Goal: Task Accomplishment & Management: Use online tool/utility

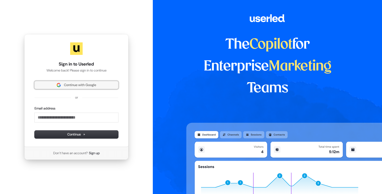
click at [72, 87] on span "Continue with Google" at bounding box center [80, 85] width 32 height 5
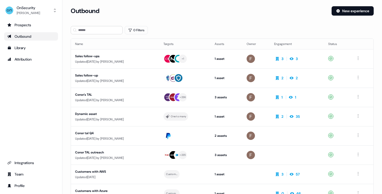
click at [32, 158] on div "Prospects Outbound Library Attribution Integrations Team Profile" at bounding box center [31, 105] width 54 height 169
click at [31, 162] on div "Integrations" at bounding box center [31, 162] width 48 height 5
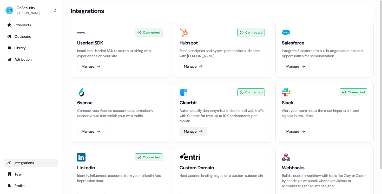
click at [203, 130] on icon at bounding box center [201, 131] width 4 height 4
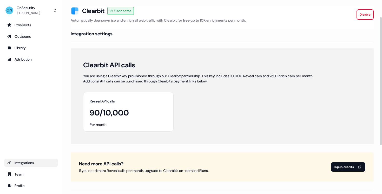
scroll to position [98, 0]
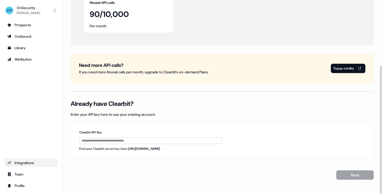
click at [33, 161] on div "Integrations" at bounding box center [31, 162] width 48 height 5
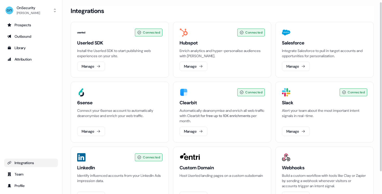
scroll to position [28, 0]
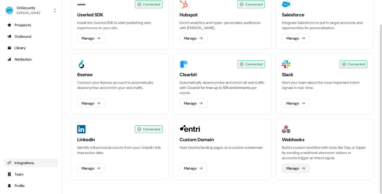
click at [302, 168] on icon at bounding box center [303, 168] width 4 height 4
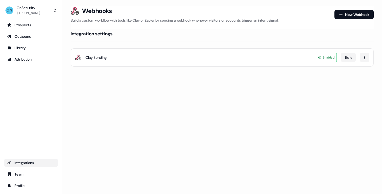
click at [229, 55] on div "Clay Sending Enabled Edit" at bounding box center [222, 57] width 303 height 18
click at [340, 57] on div "Clay Sending Enabled Edit" at bounding box center [222, 57] width 303 height 18
click at [346, 60] on button "Edit" at bounding box center [348, 57] width 15 height 9
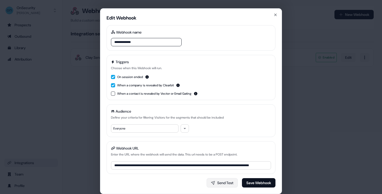
click at [225, 179] on button "Send Test" at bounding box center [221, 182] width 31 height 9
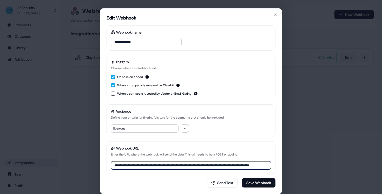
click at [219, 166] on input "**********" at bounding box center [191, 165] width 160 height 8
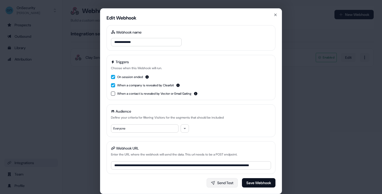
click at [226, 183] on button "Send Test" at bounding box center [221, 182] width 31 height 9
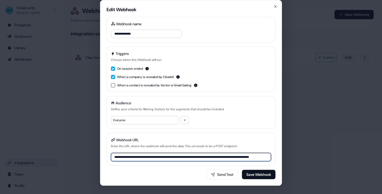
click at [218, 159] on input "**********" at bounding box center [191, 157] width 160 height 8
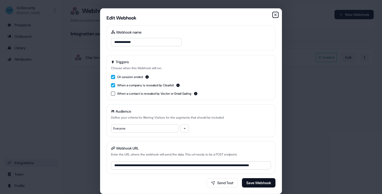
click at [273, 13] on icon "button" at bounding box center [275, 15] width 4 height 4
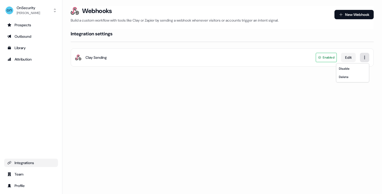
click at [365, 58] on html "For the best experience switch devices to a bigger screen. Go to [DOMAIN_NAME] …" at bounding box center [191, 97] width 382 height 194
click at [364, 56] on html "For the best experience switch devices to a bigger screen. Go to [DOMAIN_NAME] …" at bounding box center [191, 97] width 382 height 194
click at [355, 19] on button "New Webhook" at bounding box center [353, 14] width 39 height 9
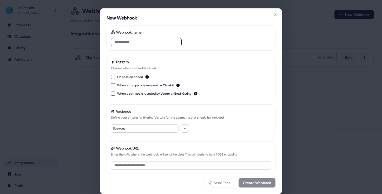
click at [117, 76] on div "On session ended" at bounding box center [133, 76] width 32 height 5
click at [113, 84] on button "When a company is revealed by Clearbit" at bounding box center [113, 85] width 4 height 4
click at [134, 43] on input at bounding box center [146, 42] width 71 height 8
type input "*"
type input "******"
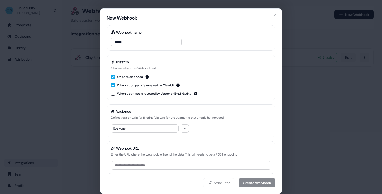
click at [170, 160] on div "Webhook URL Enter the URL where the webhook will send the data. This url needs …" at bounding box center [190, 157] width 169 height 33
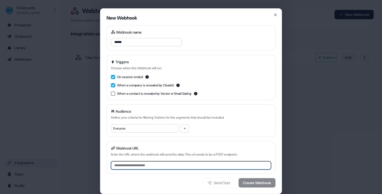
click at [165, 165] on input "Webhook URL" at bounding box center [191, 165] width 160 height 8
paste input "**********"
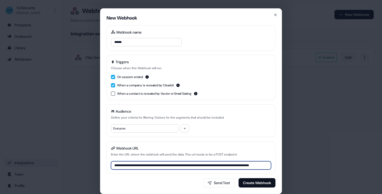
type input "**********"
click at [206, 113] on div "Audience" at bounding box center [167, 110] width 113 height 5
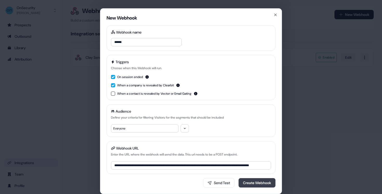
click at [247, 183] on button "Create Webhook" at bounding box center [256, 182] width 37 height 9
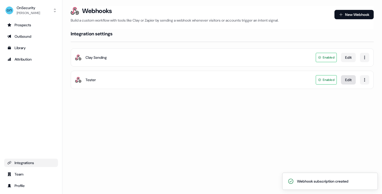
click at [347, 80] on button "Edit" at bounding box center [348, 79] width 15 height 9
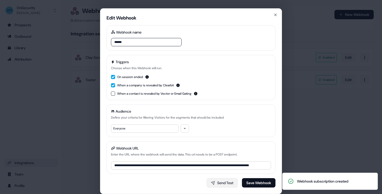
click at [221, 181] on button "Send Test" at bounding box center [221, 182] width 31 height 9
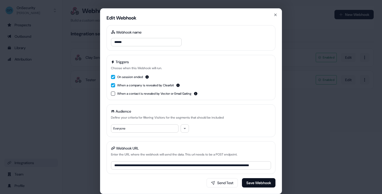
click at [277, 15] on div "**********" at bounding box center [191, 100] width 182 height 185
click at [274, 15] on icon "button" at bounding box center [275, 15] width 4 height 4
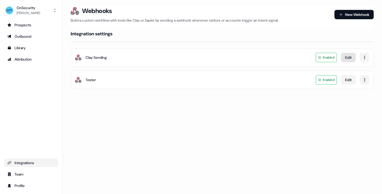
click at [351, 58] on button "Edit" at bounding box center [348, 57] width 15 height 9
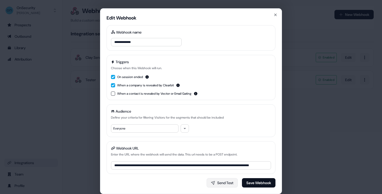
click at [225, 182] on button "Send Test" at bounding box center [221, 182] width 31 height 9
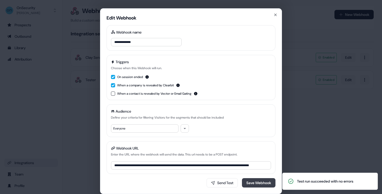
click at [254, 184] on button "Save Webhook" at bounding box center [258, 182] width 33 height 9
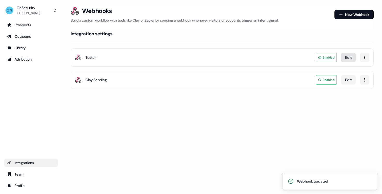
click at [347, 56] on button "Edit" at bounding box center [348, 57] width 15 height 9
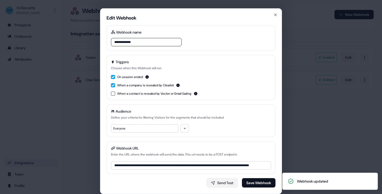
click at [225, 179] on button "Send Test" at bounding box center [221, 182] width 31 height 9
click at [224, 181] on button "Send Test" at bounding box center [221, 182] width 31 height 9
click at [272, 15] on h2 "Edit Webhook" at bounding box center [190, 20] width 169 height 10
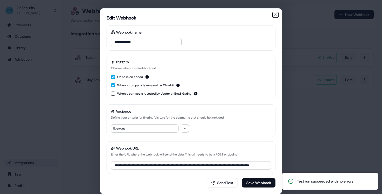
click at [274, 14] on icon "button" at bounding box center [275, 15] width 4 height 4
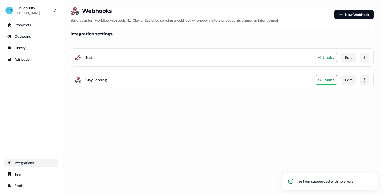
click at [297, 74] on div "Clay Sending Enabled Edit" at bounding box center [222, 80] width 303 height 18
click at [349, 57] on button "Edit" at bounding box center [348, 57] width 15 height 9
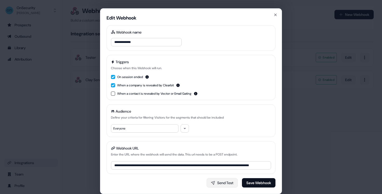
click at [225, 184] on button "Send Test" at bounding box center [221, 182] width 31 height 9
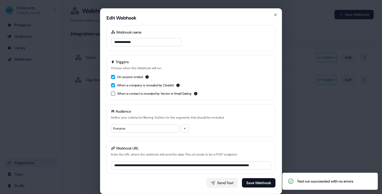
click at [226, 181] on button "Send Test" at bounding box center [221, 182] width 31 height 9
click at [274, 14] on icon "button" at bounding box center [275, 15] width 4 height 4
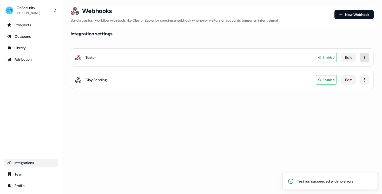
click at [365, 58] on html "Test run succeeded with no errors For the best experience switch devices to a b…" at bounding box center [191, 97] width 382 height 194
click at [351, 77] on div "Delete" at bounding box center [352, 77] width 31 height 8
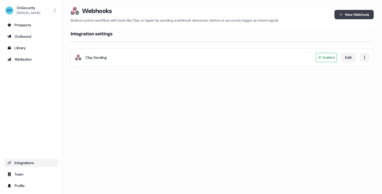
click at [356, 16] on button "New Webhook" at bounding box center [353, 14] width 39 height 9
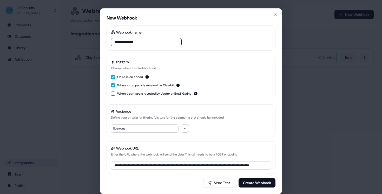
type input "**********"
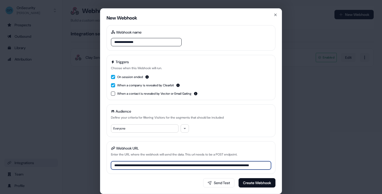
click at [228, 166] on input "**********" at bounding box center [191, 165] width 160 height 8
paste input
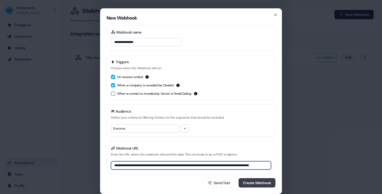
type input "**********"
click at [247, 182] on button "Create Webhook" at bounding box center [256, 182] width 37 height 9
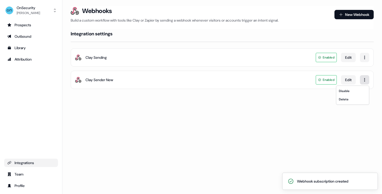
click at [364, 80] on html "Webhook subscription created For the best experience switch devices to a bigger…" at bounding box center [191, 97] width 382 height 194
click at [296, 75] on html "Webhook subscription created For the best experience switch devices to a bigger…" at bounding box center [191, 97] width 382 height 194
click at [317, 83] on span "Enabled" at bounding box center [325, 79] width 21 height 9
click at [342, 80] on button "Edit" at bounding box center [348, 79] width 15 height 9
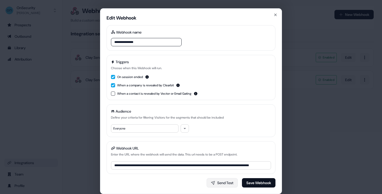
click at [221, 186] on button "Send Test" at bounding box center [221, 182] width 31 height 9
